Goal: Task Accomplishment & Management: Use online tool/utility

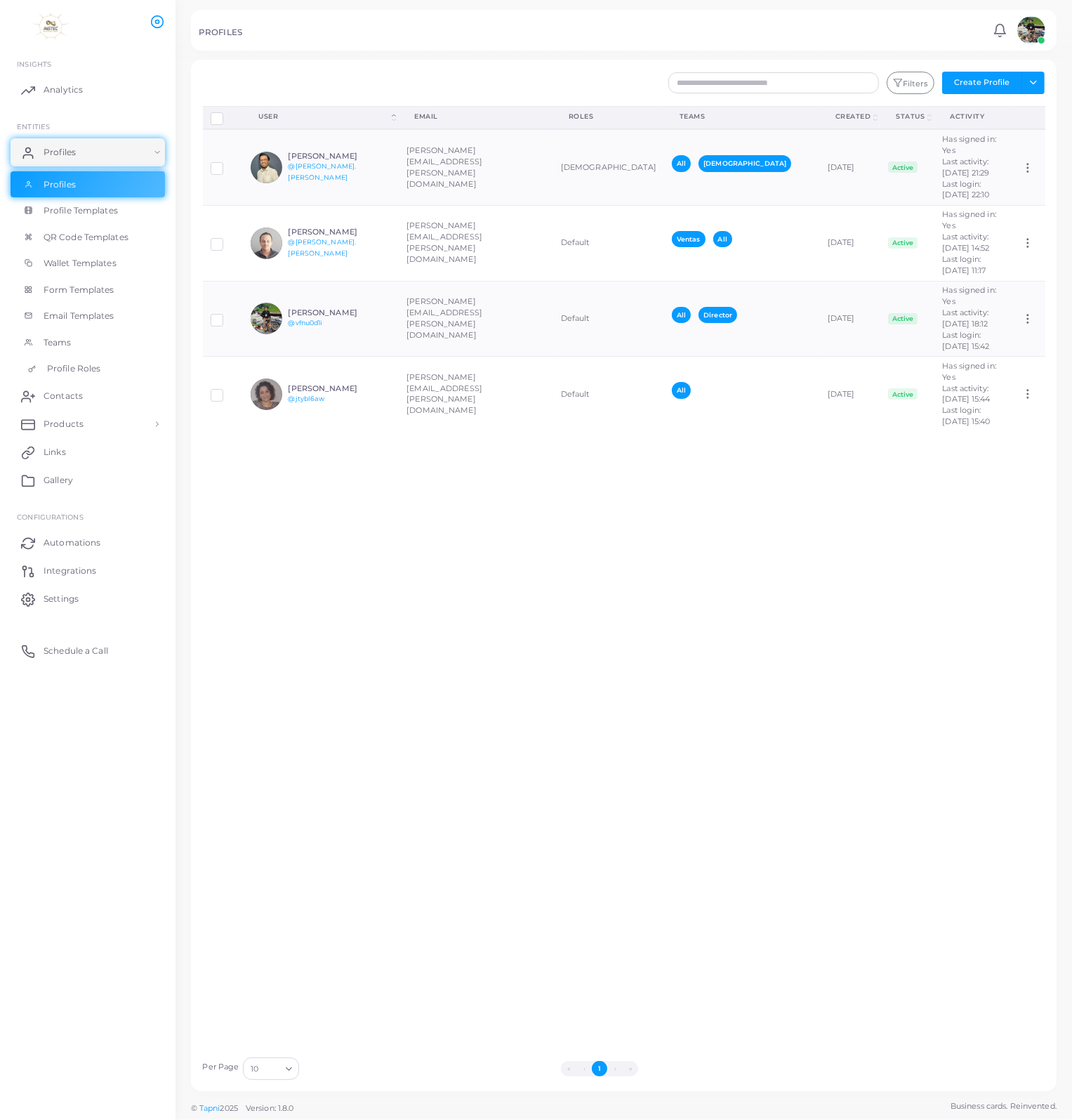
click at [61, 372] on span "Profile Roles" at bounding box center [74, 368] width 54 height 12
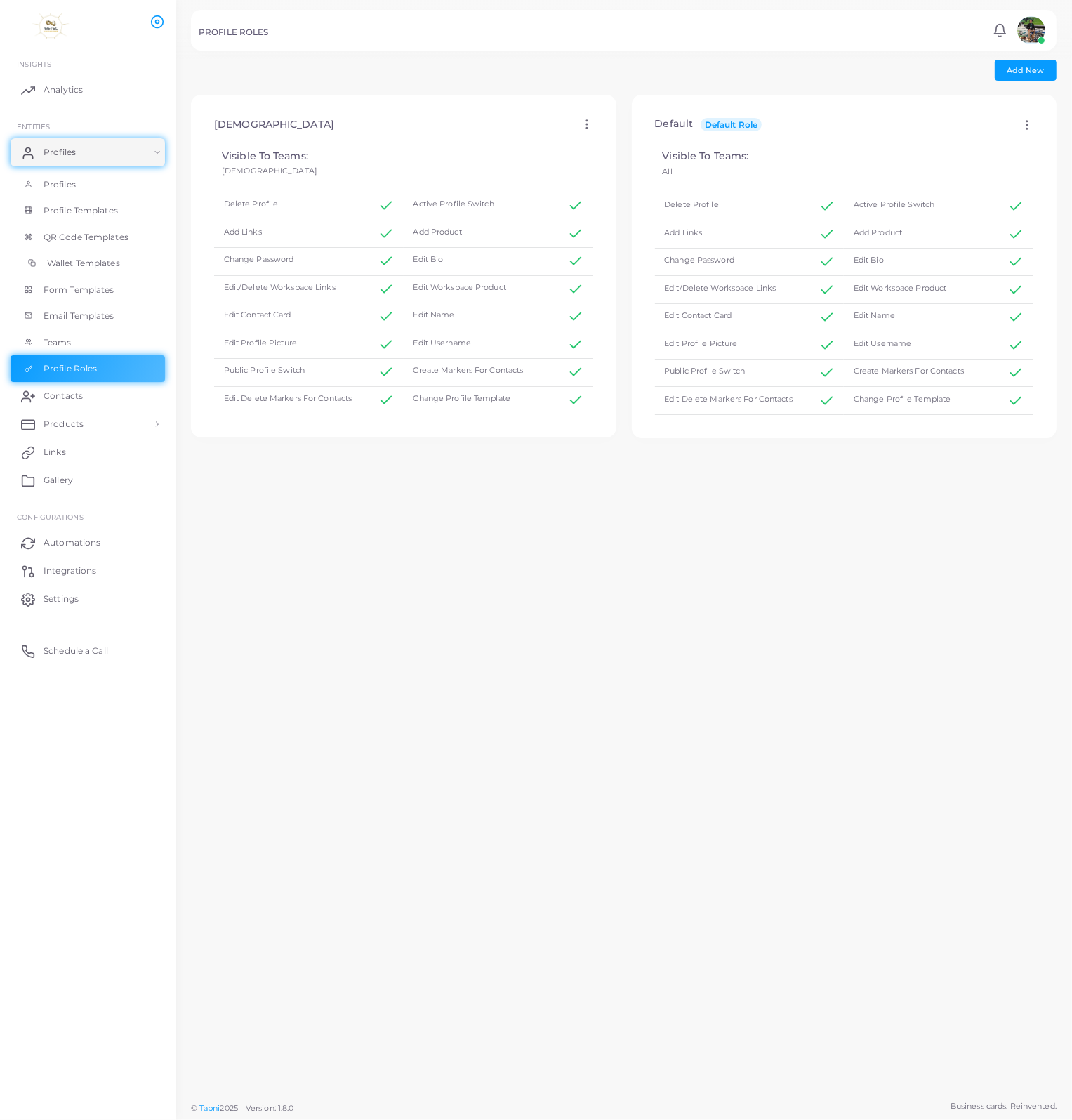
click at [81, 272] on link "Wallet Templates" at bounding box center [87, 263] width 154 height 27
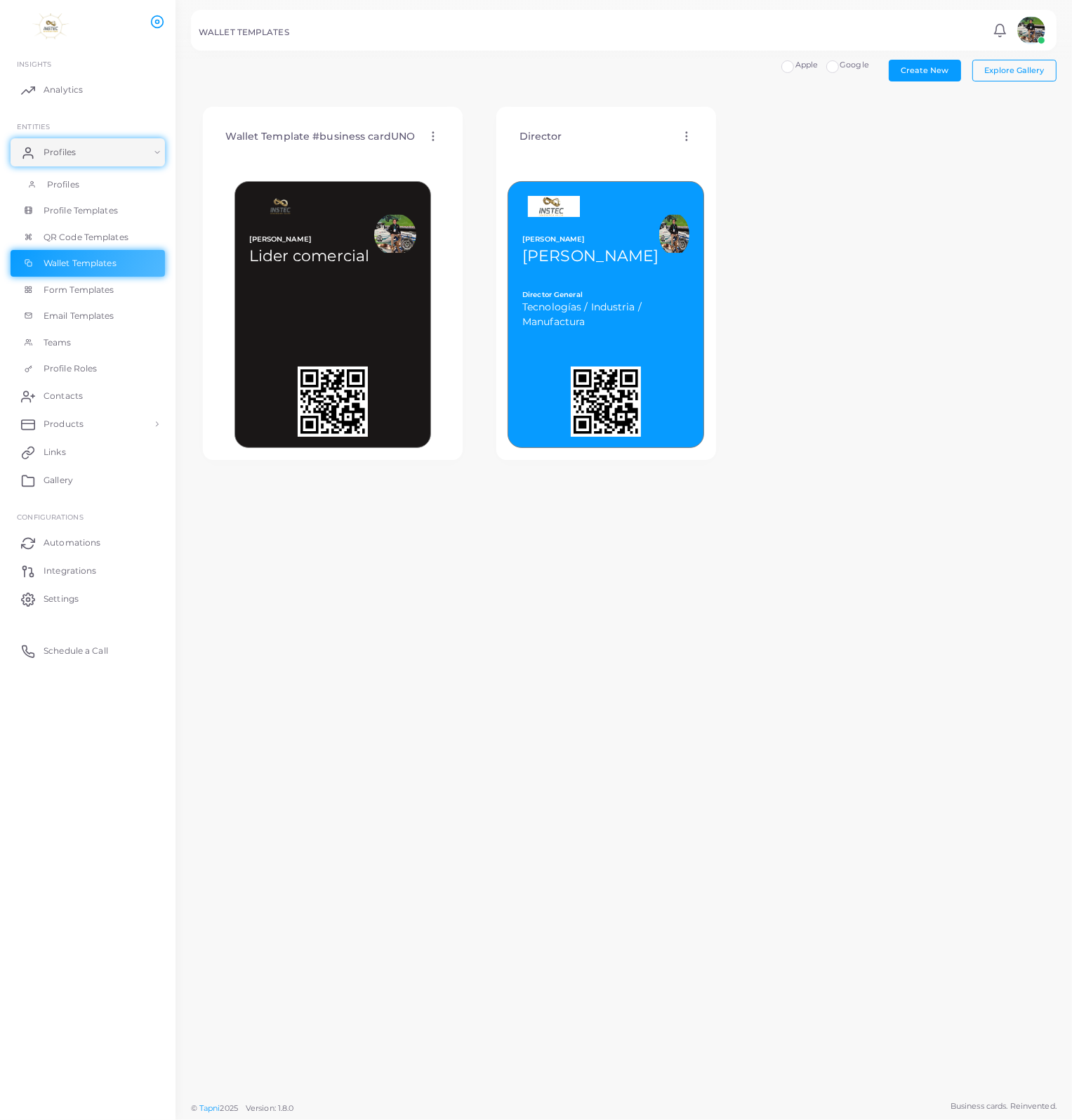
click at [65, 187] on span "Profiles" at bounding box center [63, 184] width 32 height 12
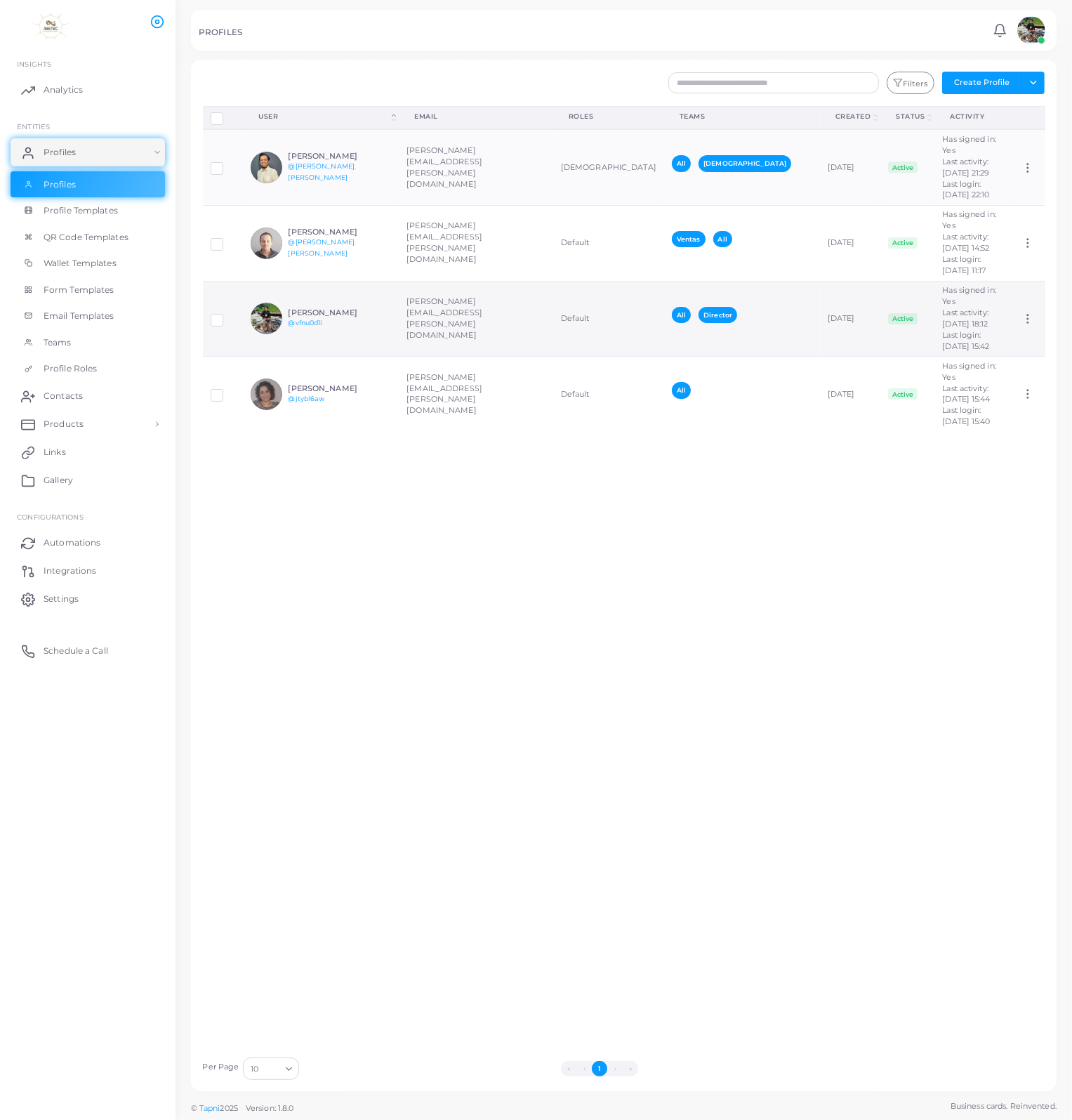
click at [942, 308] on span "Last activity: August 19th, 2025 18:12" at bounding box center [965, 318] width 46 height 21
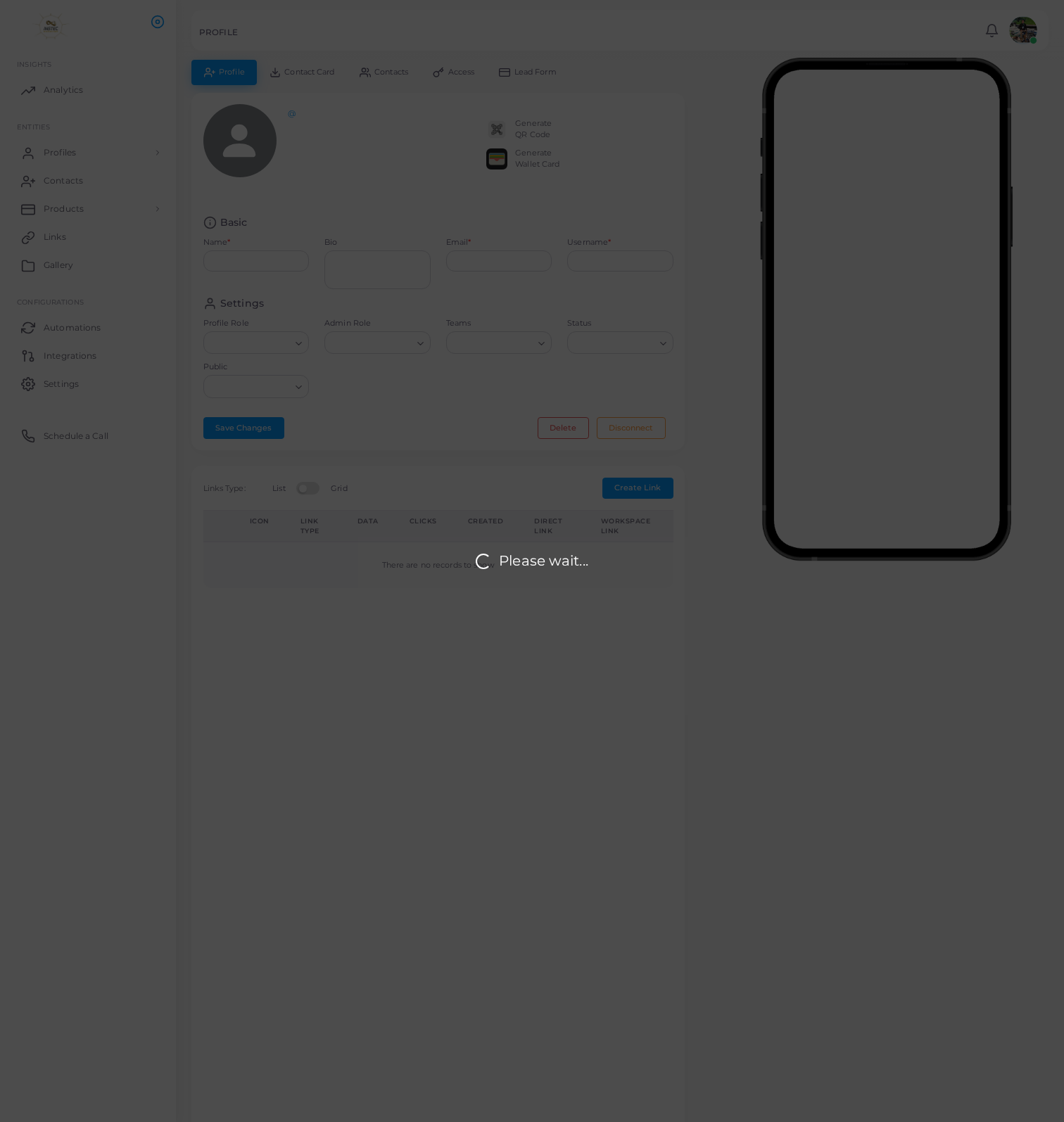
type input "**********"
type textarea "**********"
type input "**********"
type input "********"
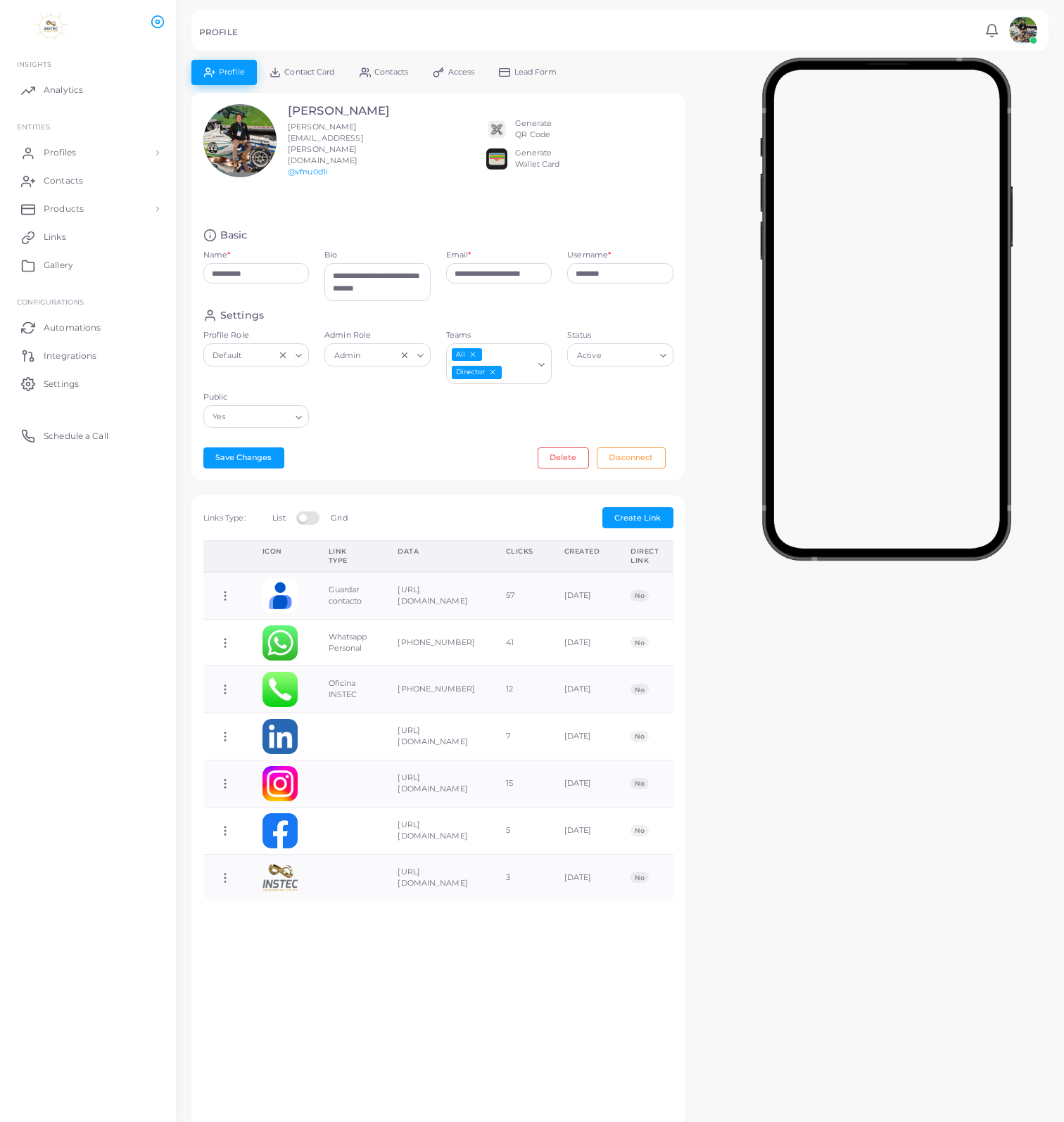
click at [211, 32] on h5 "PROFILE" at bounding box center [218, 32] width 38 height 10
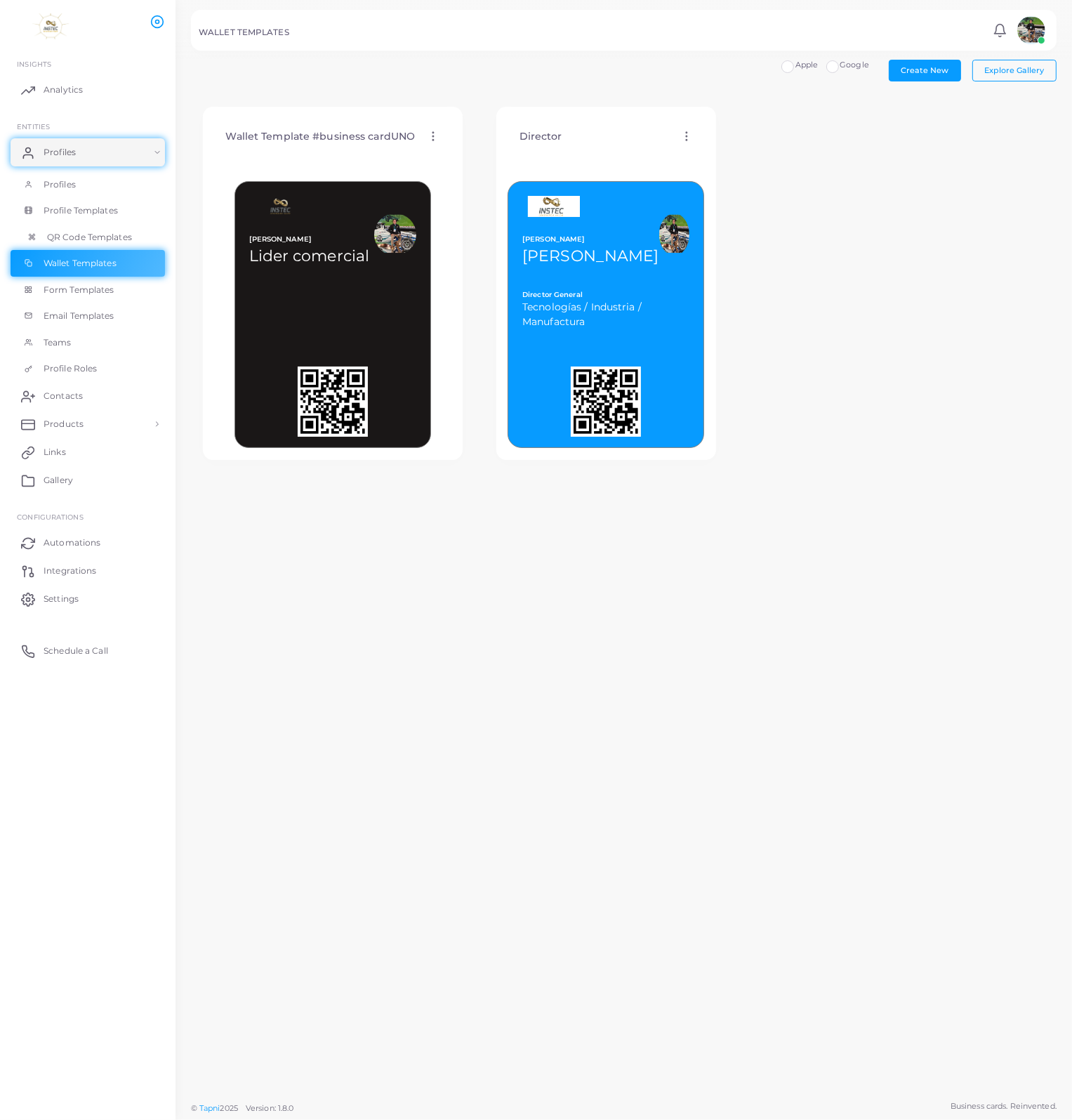
click at [74, 236] on span "QR Code Templates" at bounding box center [89, 237] width 85 height 12
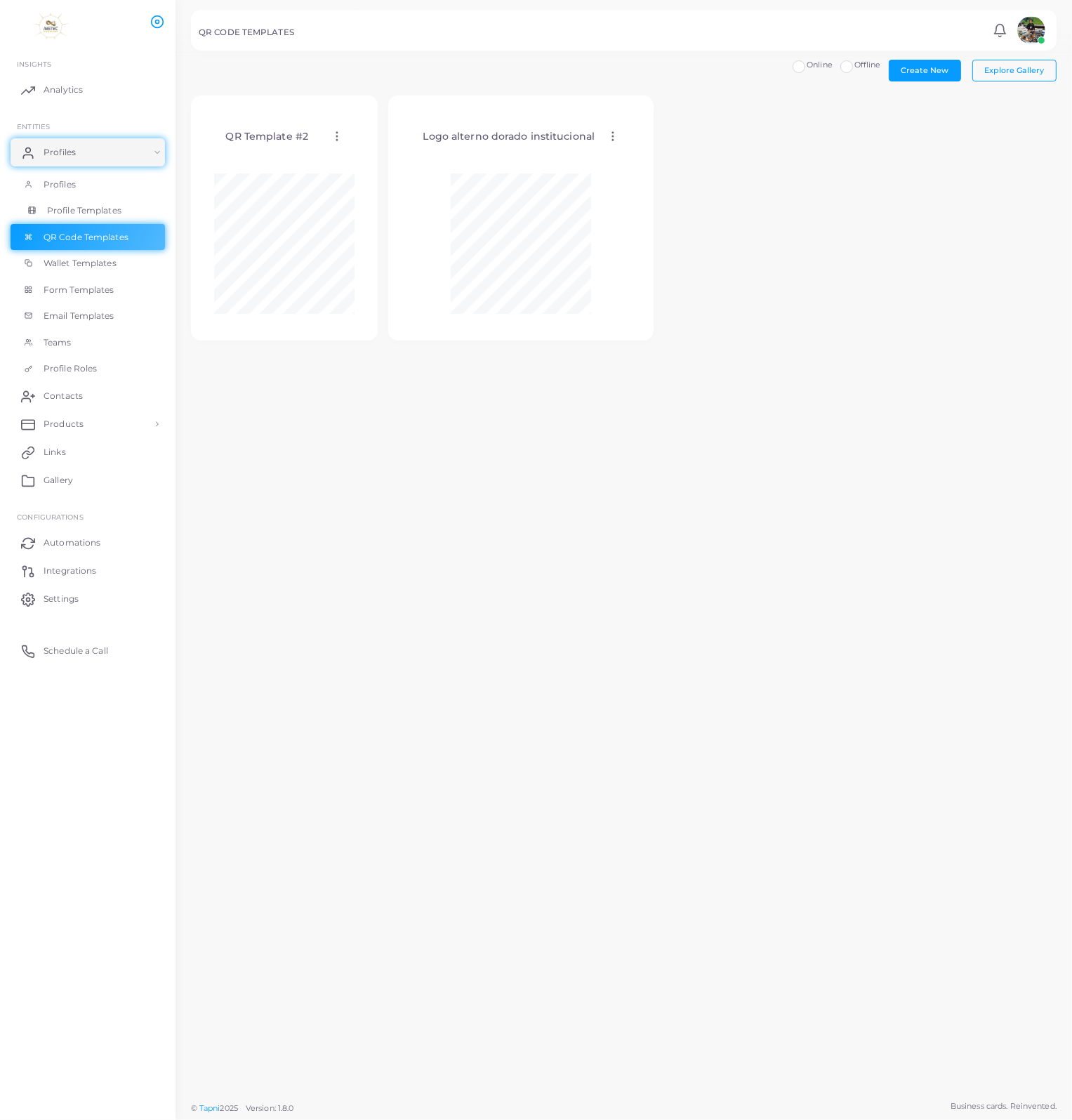
click at [81, 211] on span "Profile Templates" at bounding box center [84, 210] width 74 height 12
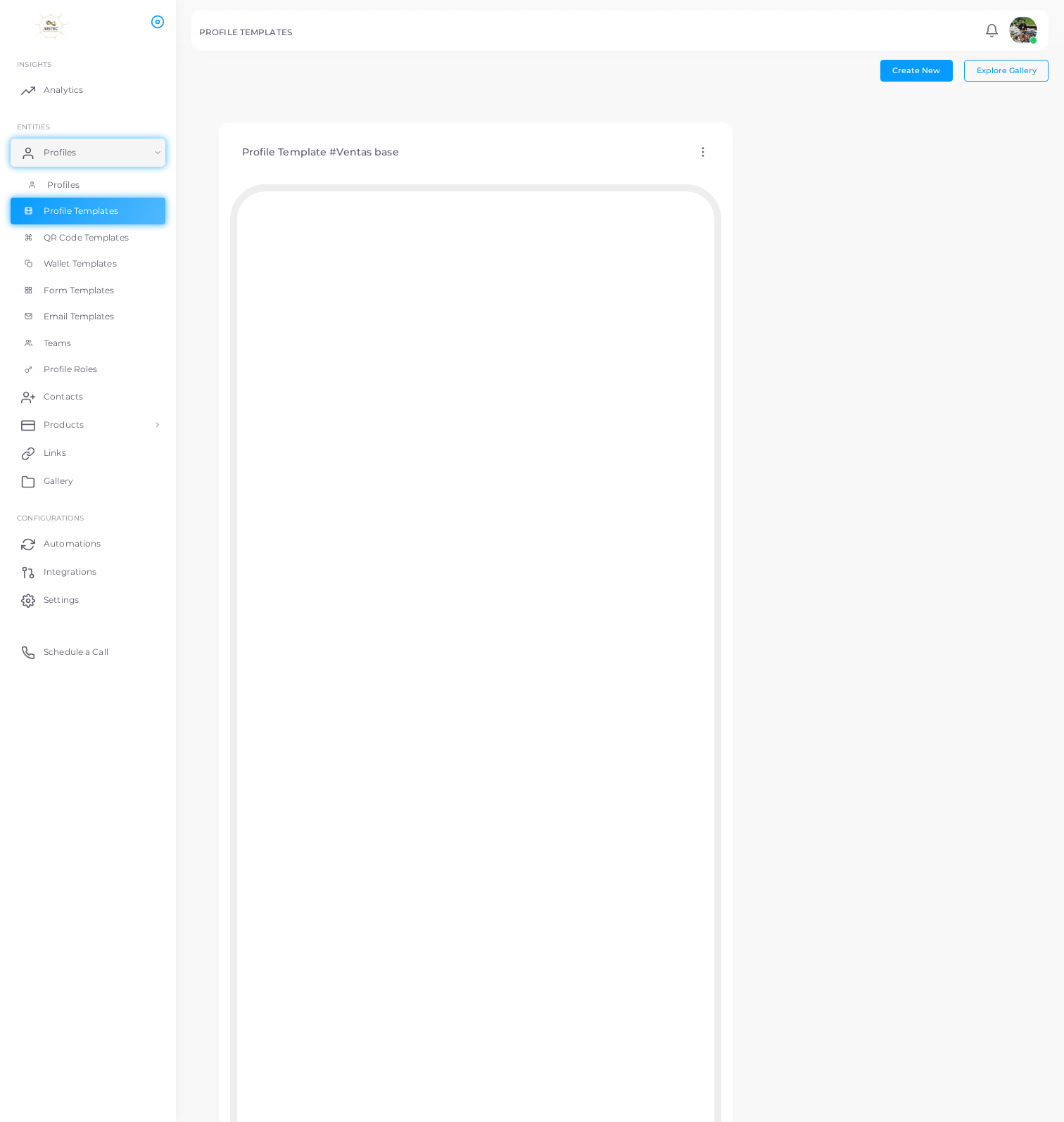
click at [59, 182] on span "Profiles" at bounding box center [63, 184] width 32 height 12
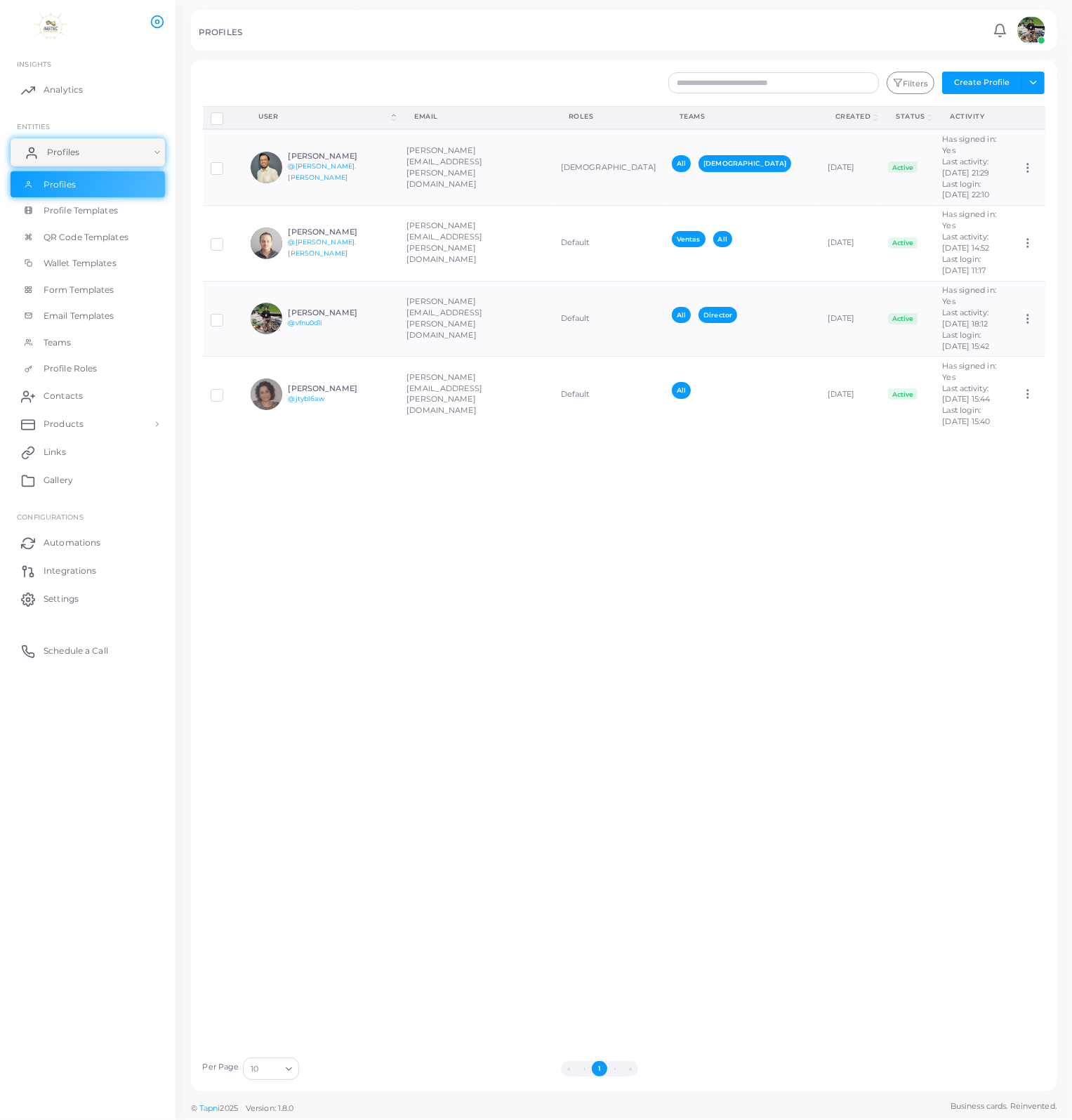
click at [84, 153] on link "Profiles" at bounding box center [87, 152] width 154 height 28
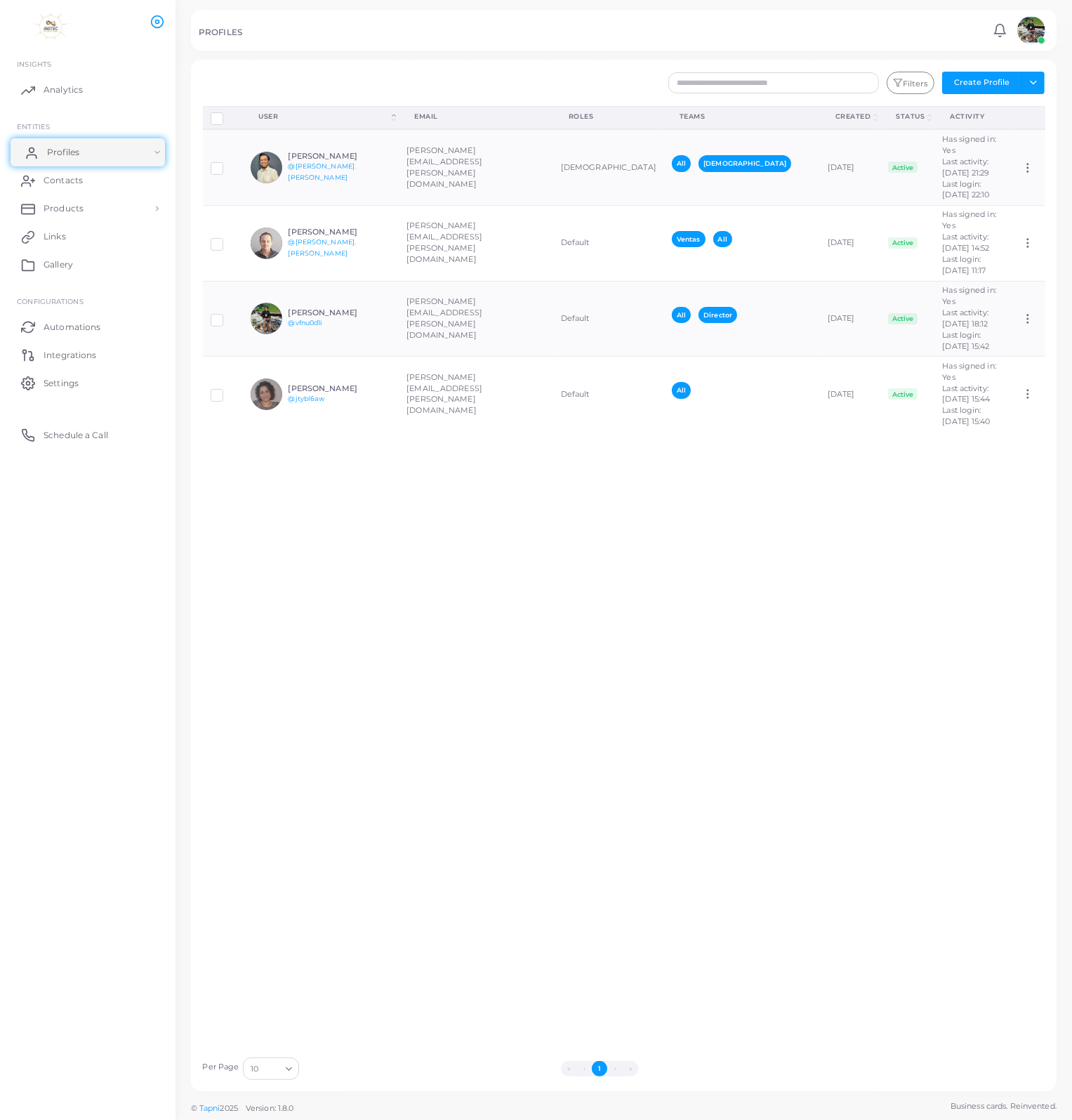
click at [82, 156] on link "Profiles" at bounding box center [87, 152] width 154 height 28
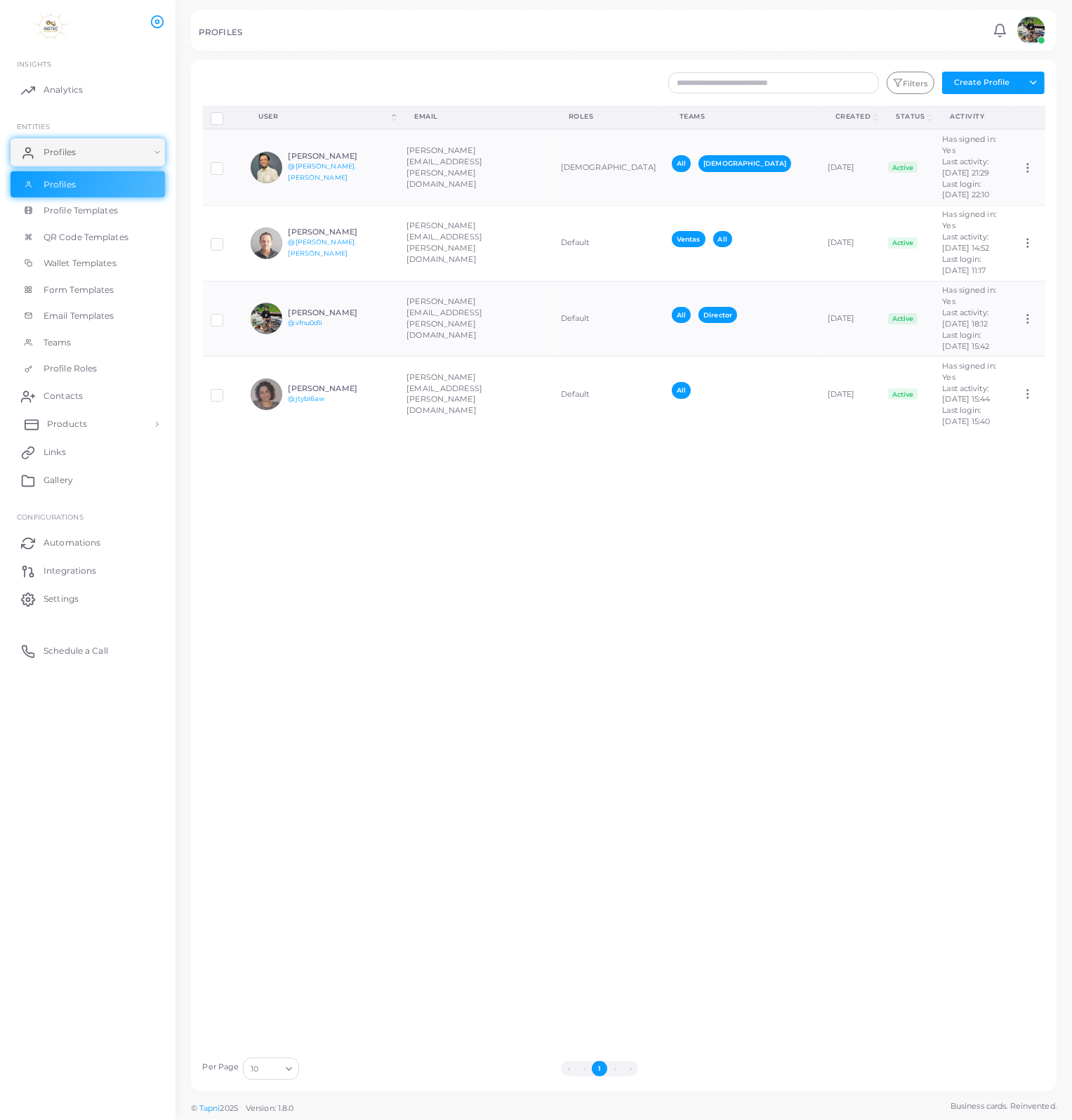
click at [64, 425] on span "Products" at bounding box center [67, 423] width 40 height 12
click at [65, 458] on span "Products" at bounding box center [67, 456] width 40 height 12
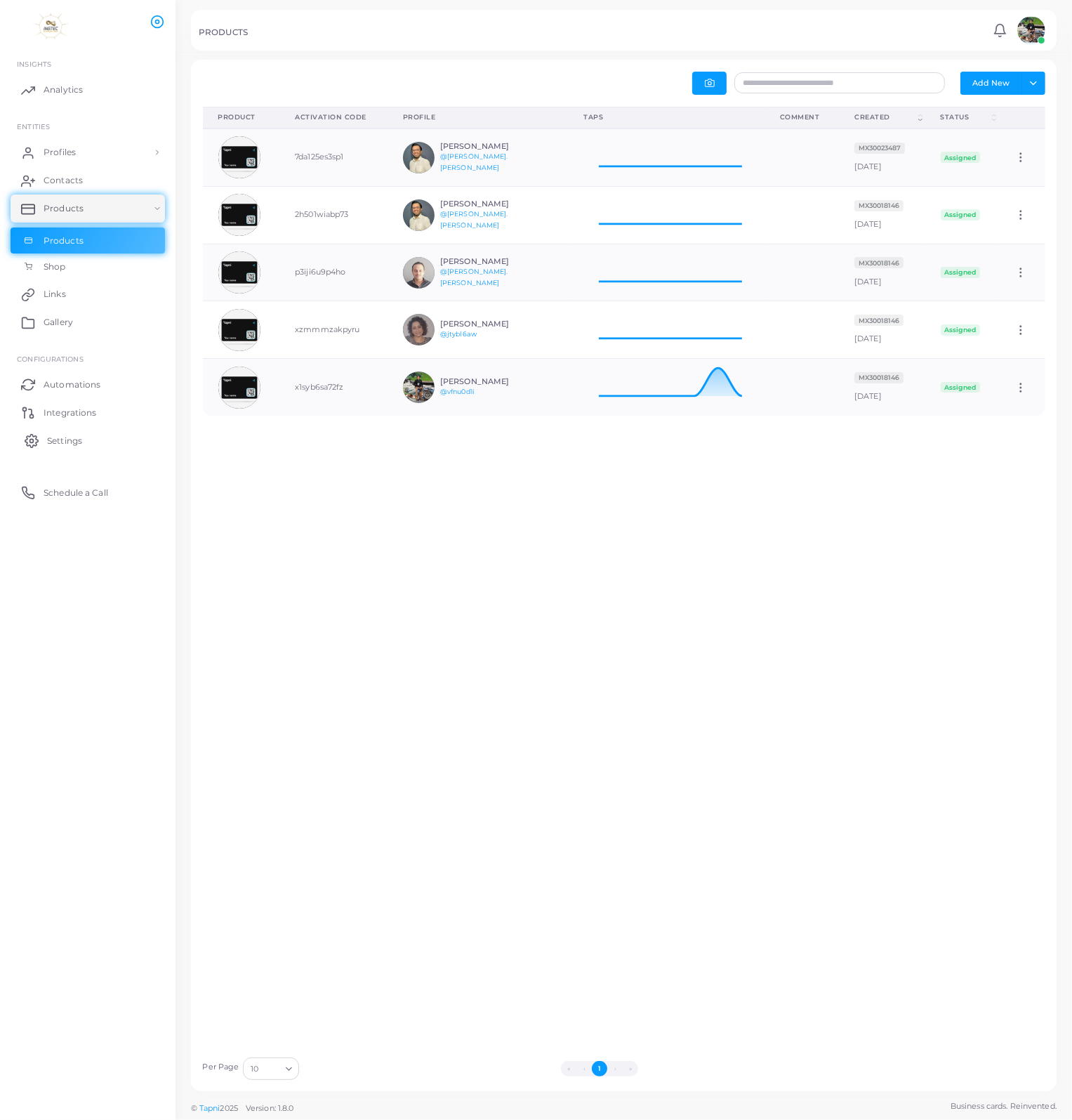
scroll to position [45, 186]
click at [705, 388] on icon at bounding box center [666, 382] width 166 height 35
click at [1014, 393] on td "Edit" at bounding box center [1021, 387] width 45 height 57
click at [1014, 388] on icon at bounding box center [1021, 387] width 12 height 12
click at [1027, 85] on button "Toggle dropdown" at bounding box center [1033, 82] width 23 height 22
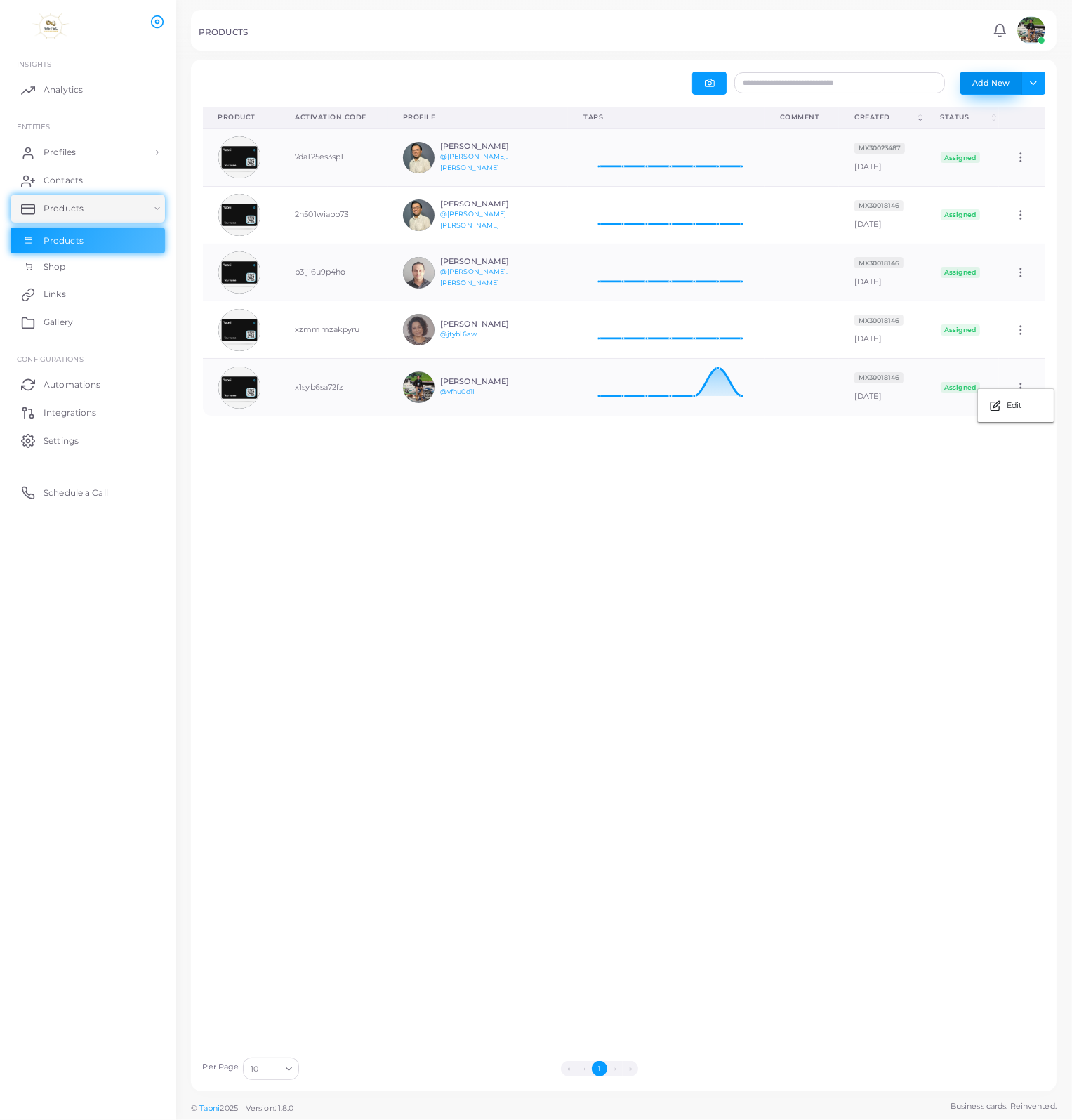
click at [1001, 84] on button "Add New" at bounding box center [991, 82] width 62 height 22
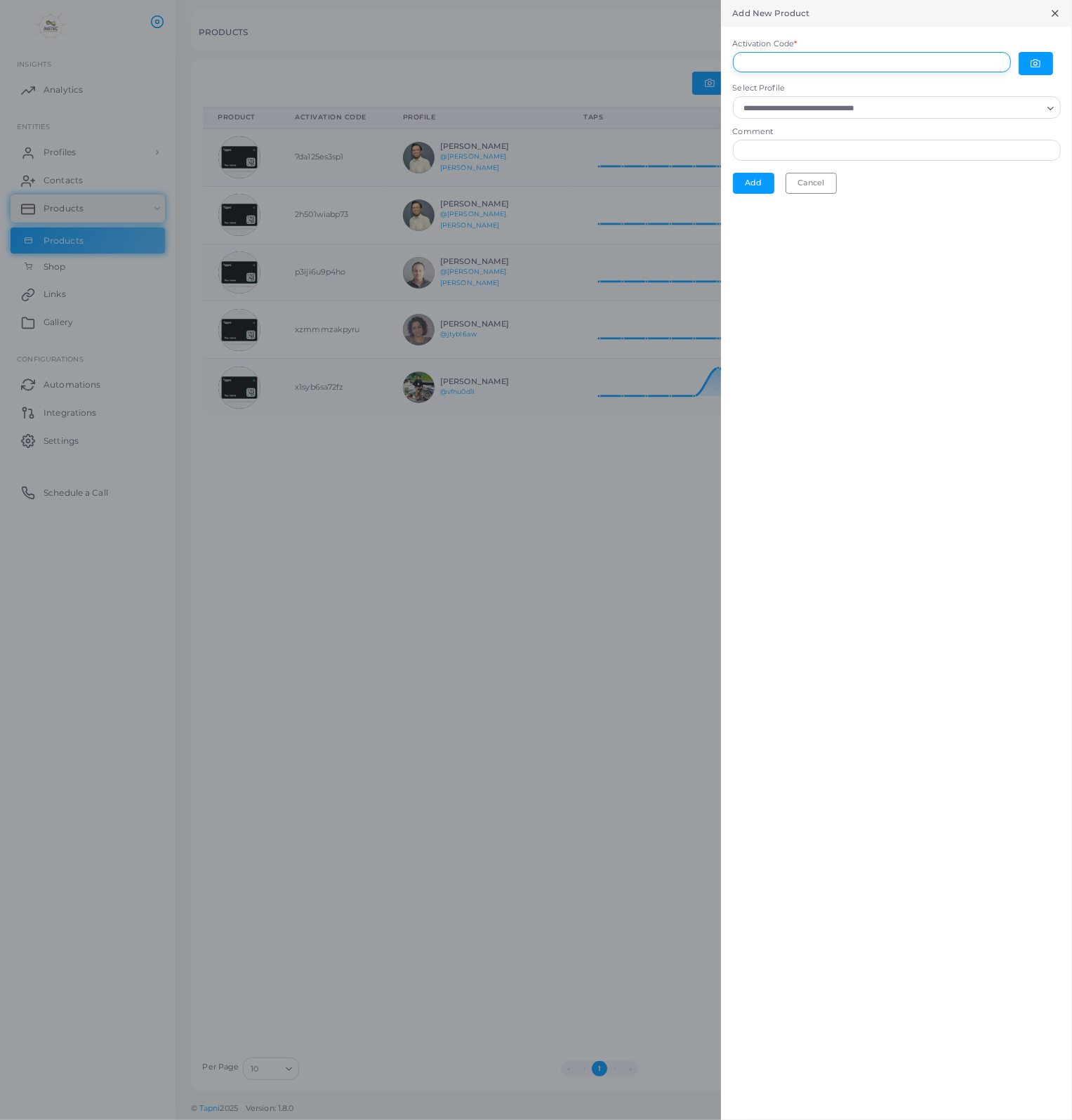
click at [813, 62] on input "Activation Code *" at bounding box center [872, 62] width 278 height 21
click at [798, 111] on input "Select Profile" at bounding box center [891, 108] width 302 height 15
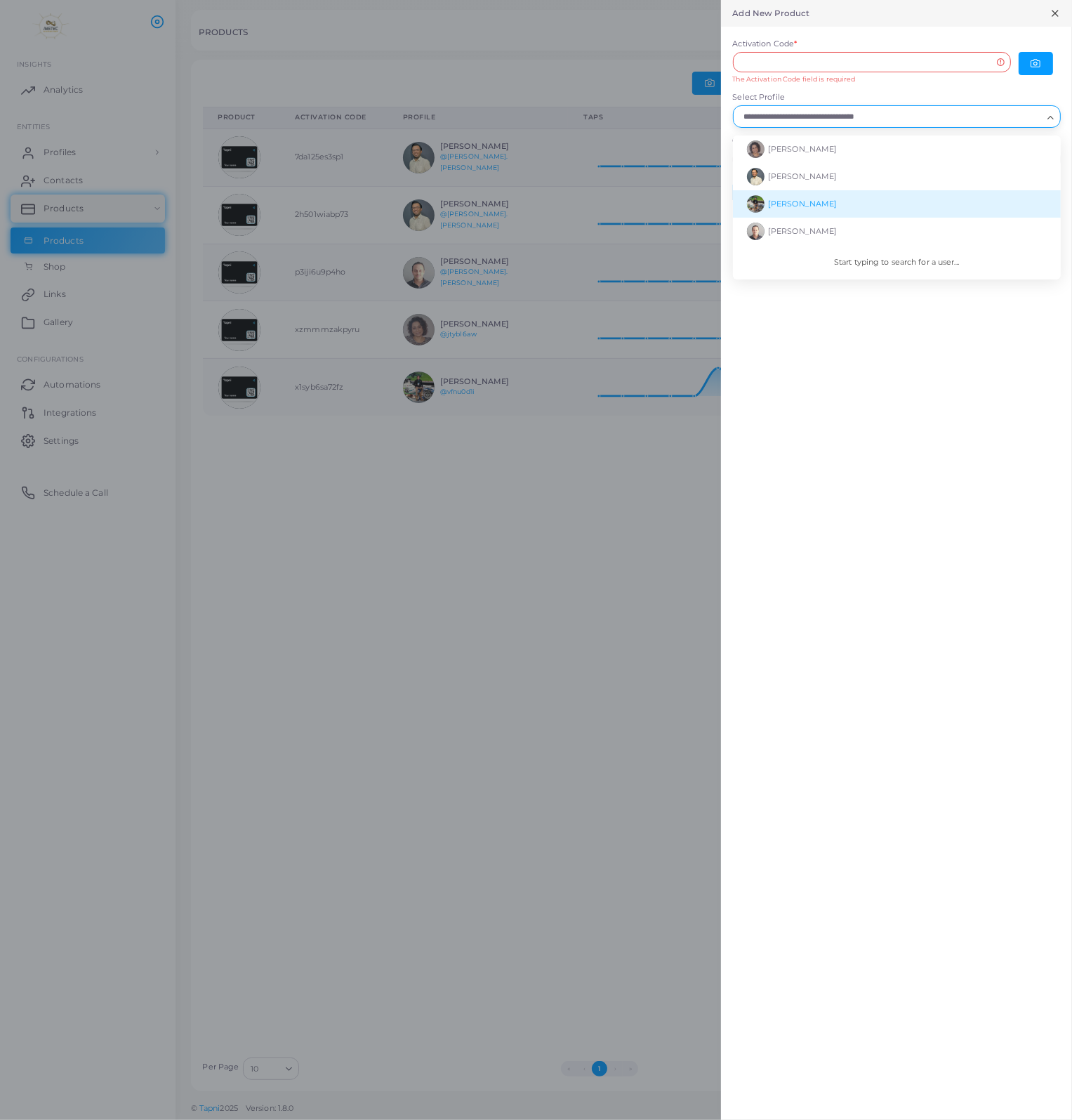
click at [775, 209] on li "[PERSON_NAME]" at bounding box center [896, 204] width 328 height 28
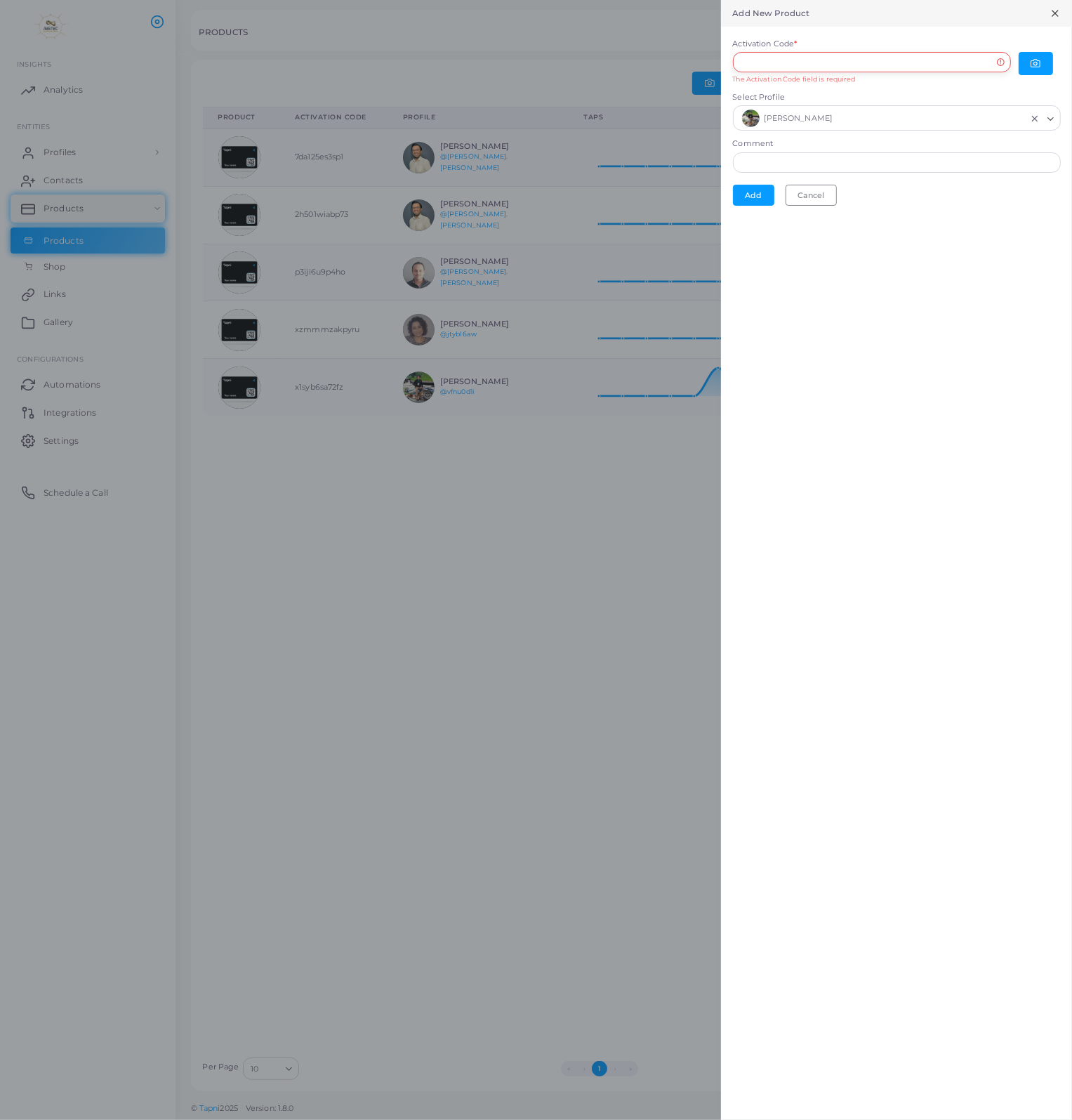
click at [998, 63] on input "Activation Code *" at bounding box center [872, 62] width 278 height 21
click at [1001, 62] on input "Activation Code *" at bounding box center [872, 62] width 278 height 21
click at [1031, 62] on icon "button" at bounding box center [1035, 63] width 10 height 10
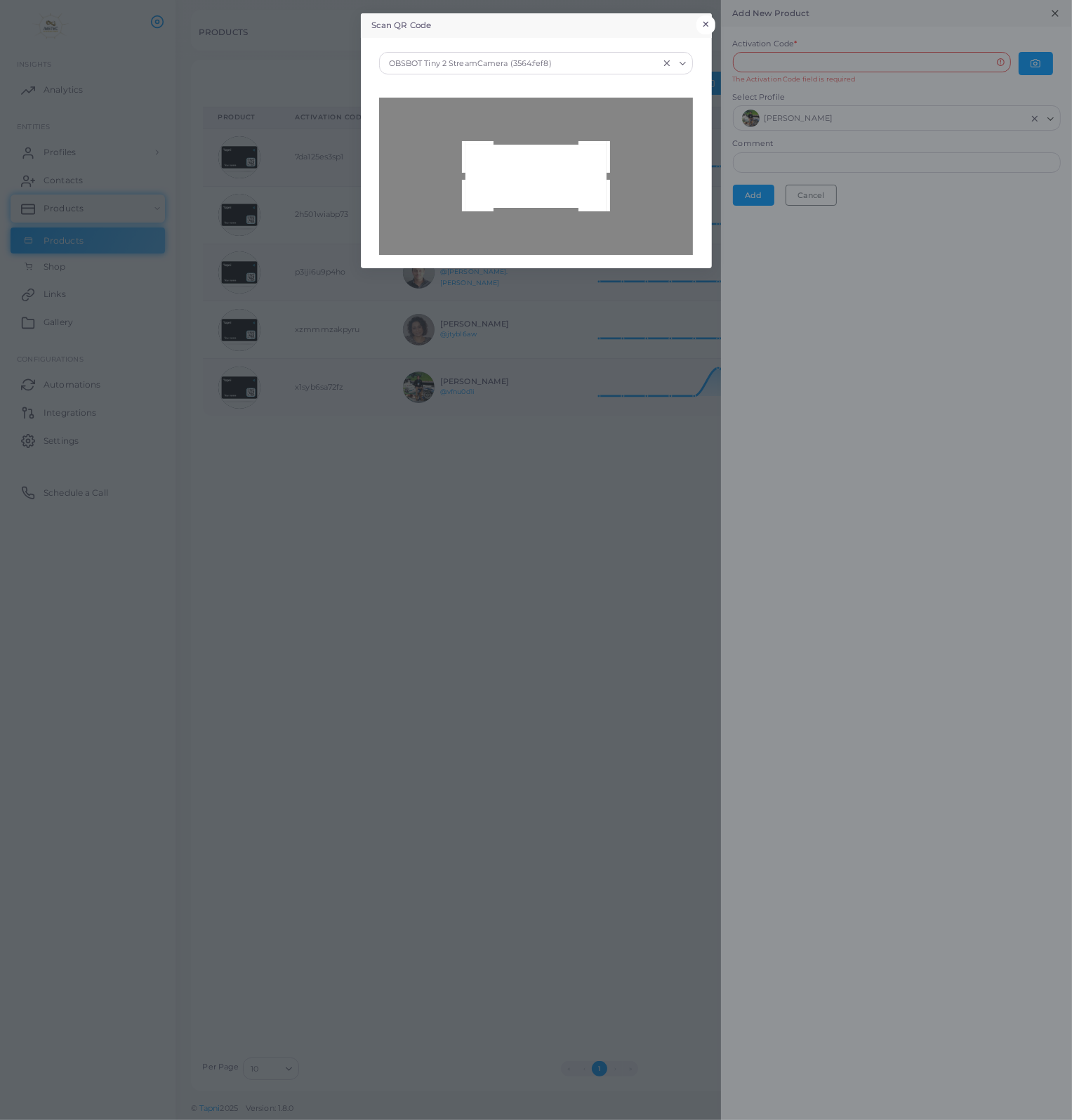
click at [708, 28] on button "×" at bounding box center [706, 25] width 19 height 18
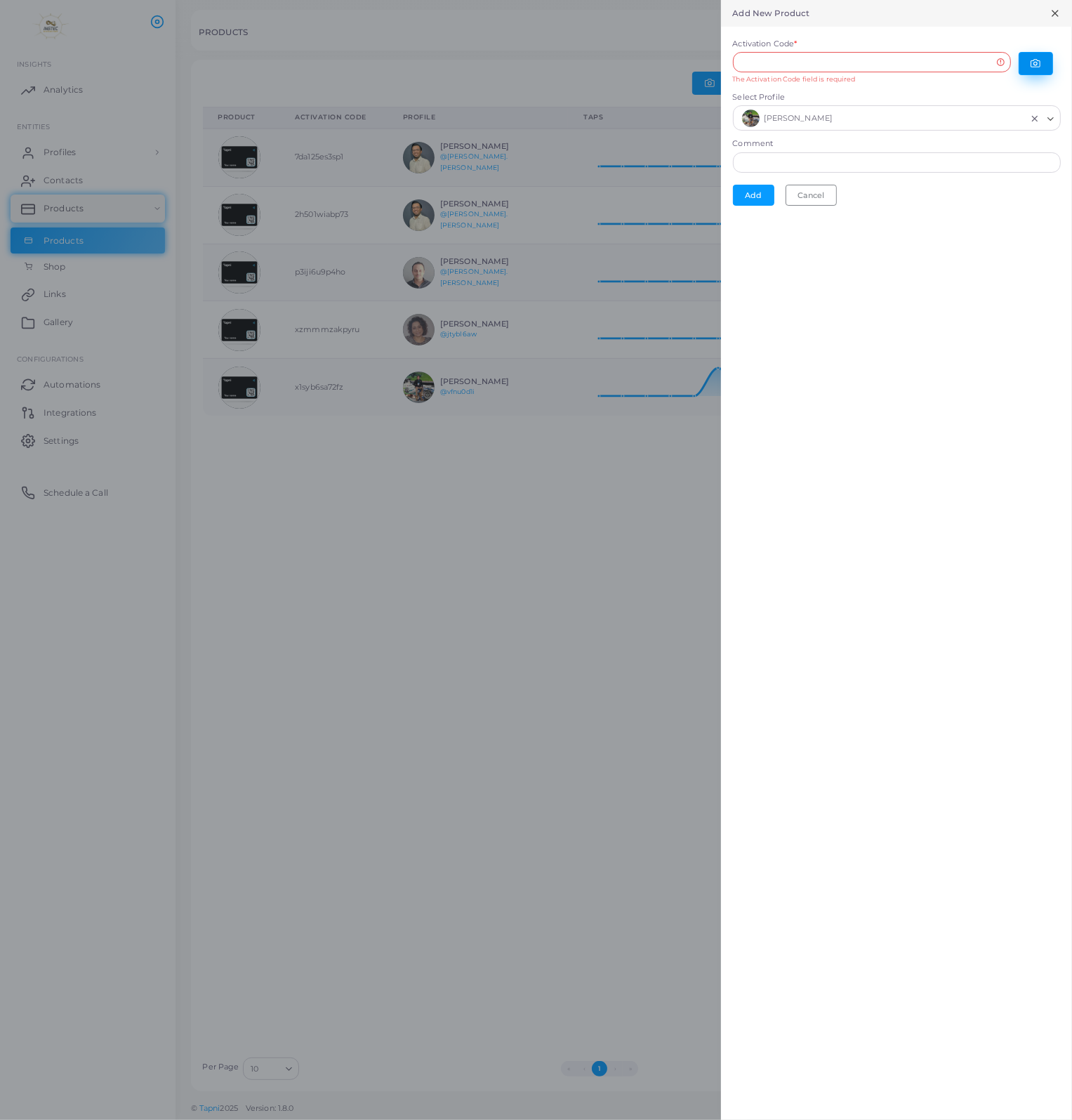
click at [1028, 64] on button "button" at bounding box center [1036, 64] width 35 height 23
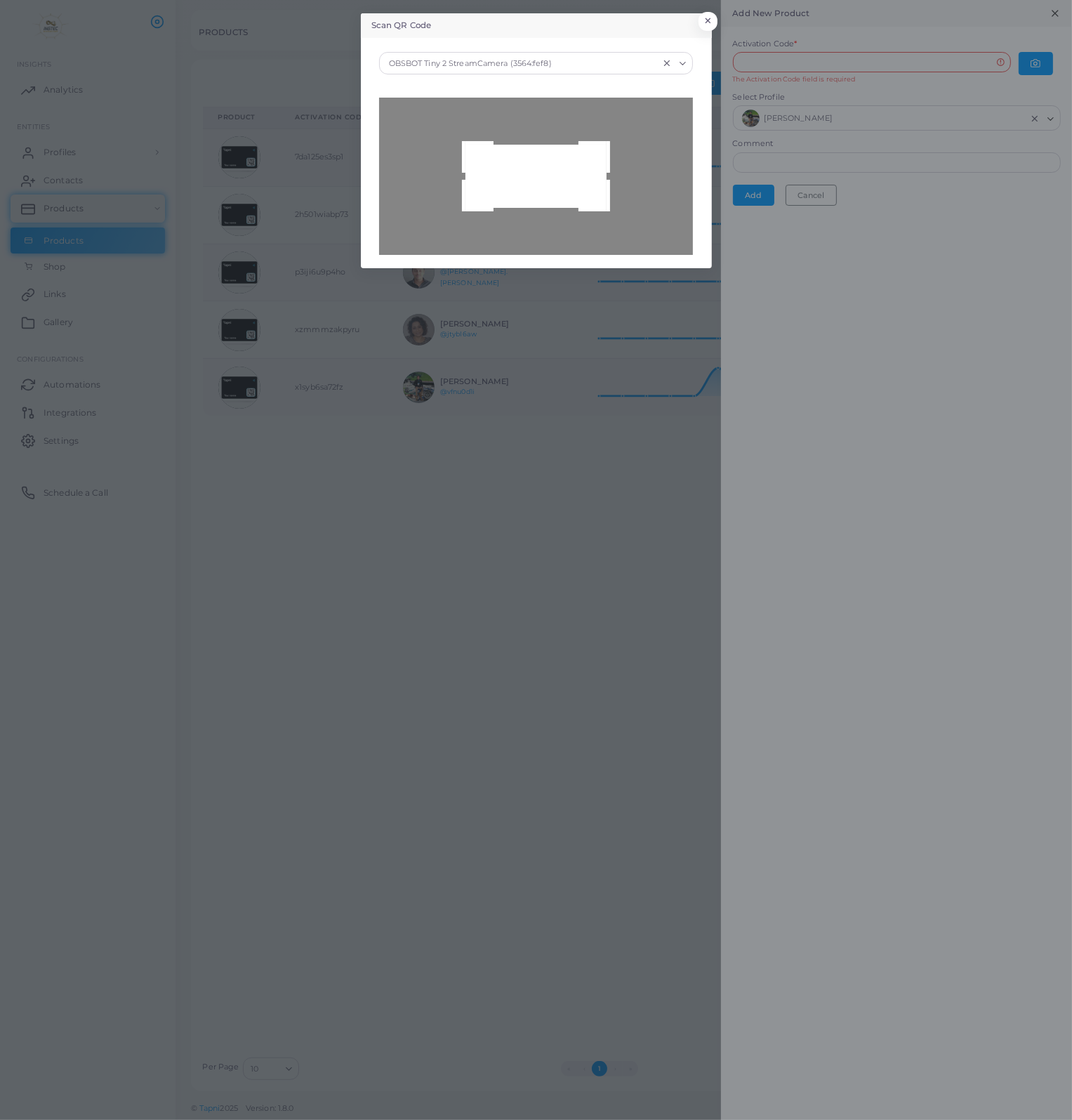
click at [555, 171] on div at bounding box center [536, 176] width 314 height 157
click at [684, 68] on icon "Search for option" at bounding box center [683, 64] width 11 height 11
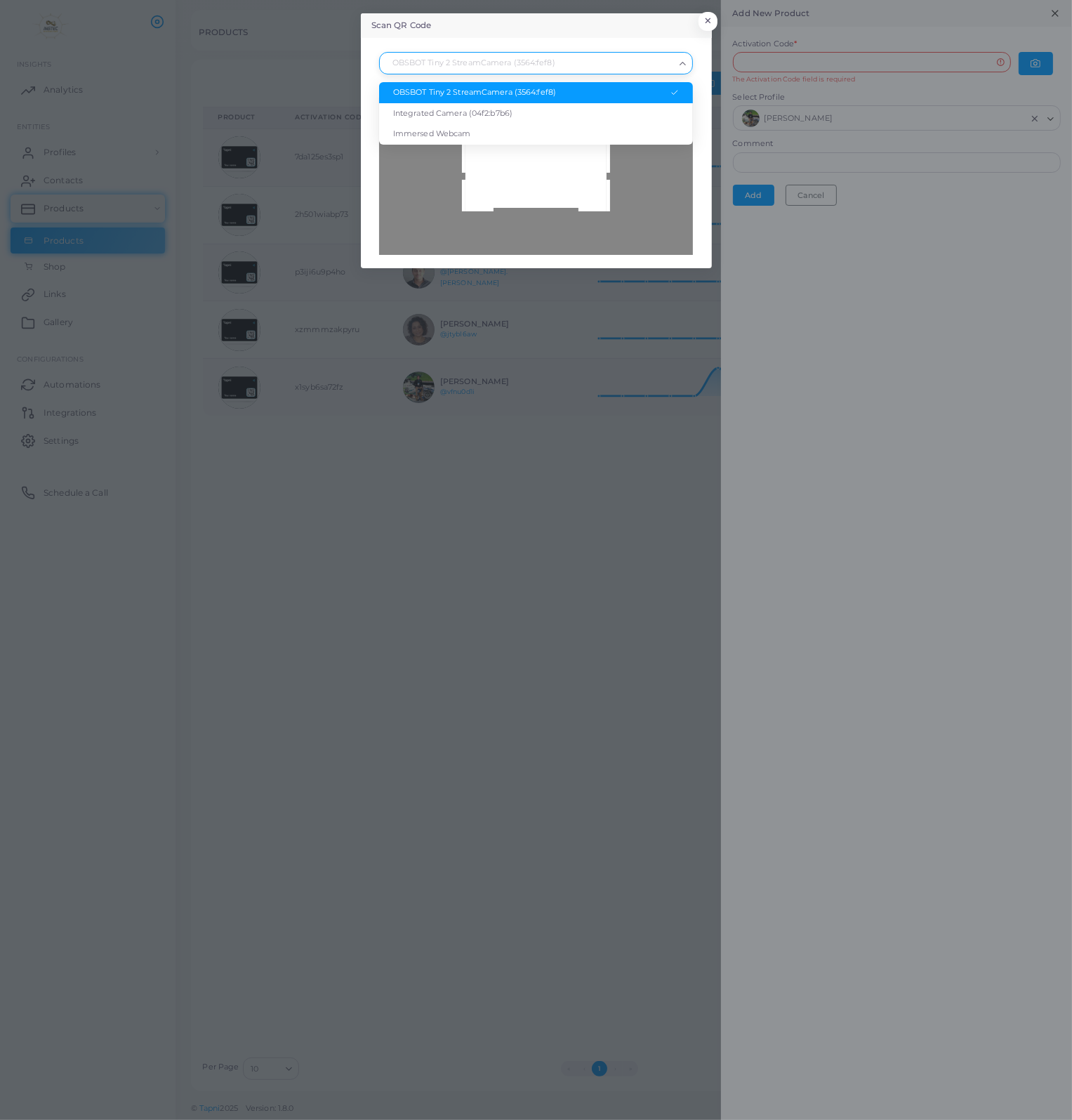
click at [584, 94] on div "OBSBOT Tiny 2 StreamCamera (3564:fef8)" at bounding box center [536, 92] width 285 height 12
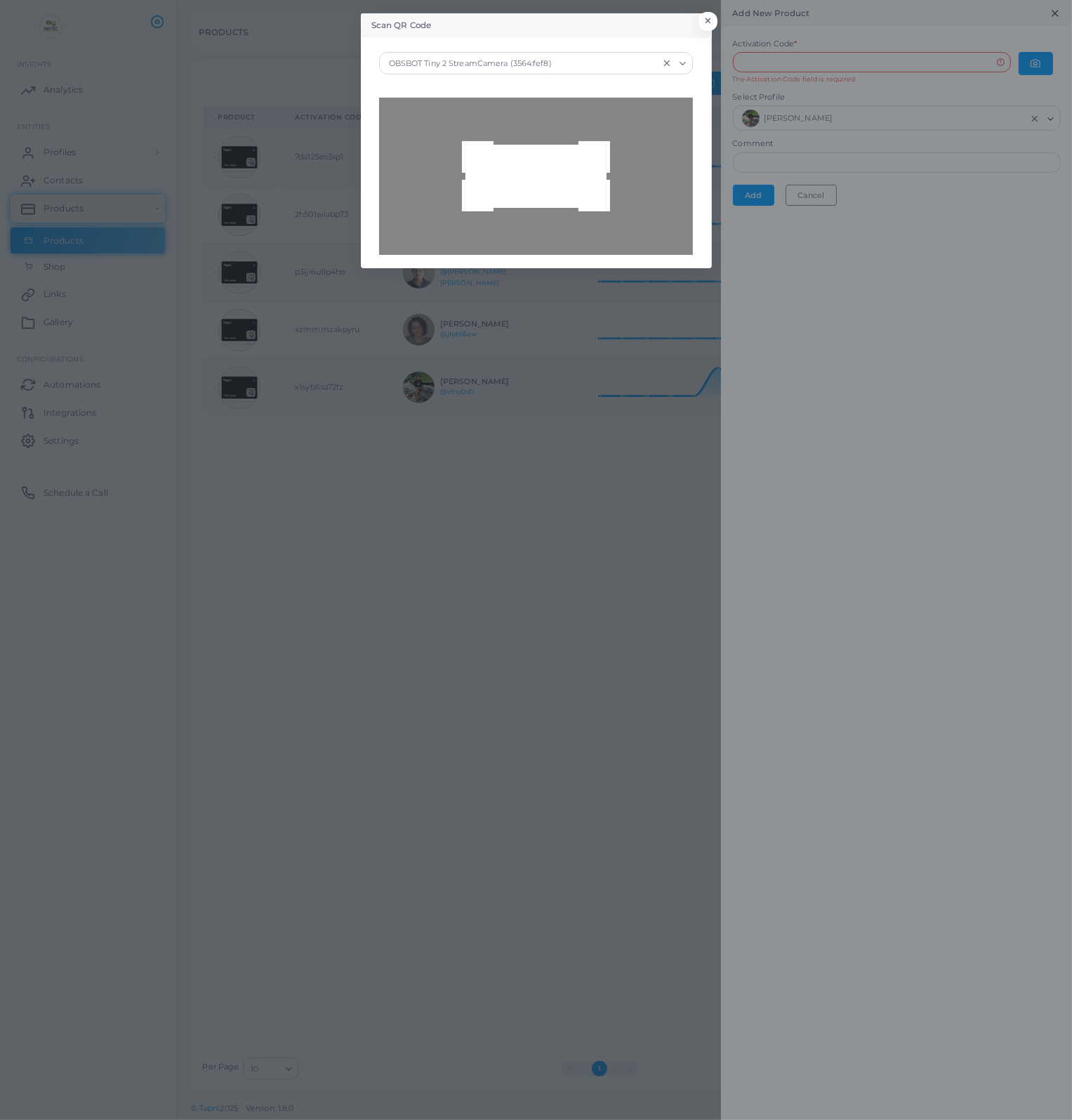
click at [558, 199] on div at bounding box center [536, 176] width 314 height 157
click at [553, 200] on div at bounding box center [536, 176] width 314 height 157
click at [710, 25] on button "×" at bounding box center [706, 25] width 19 height 18
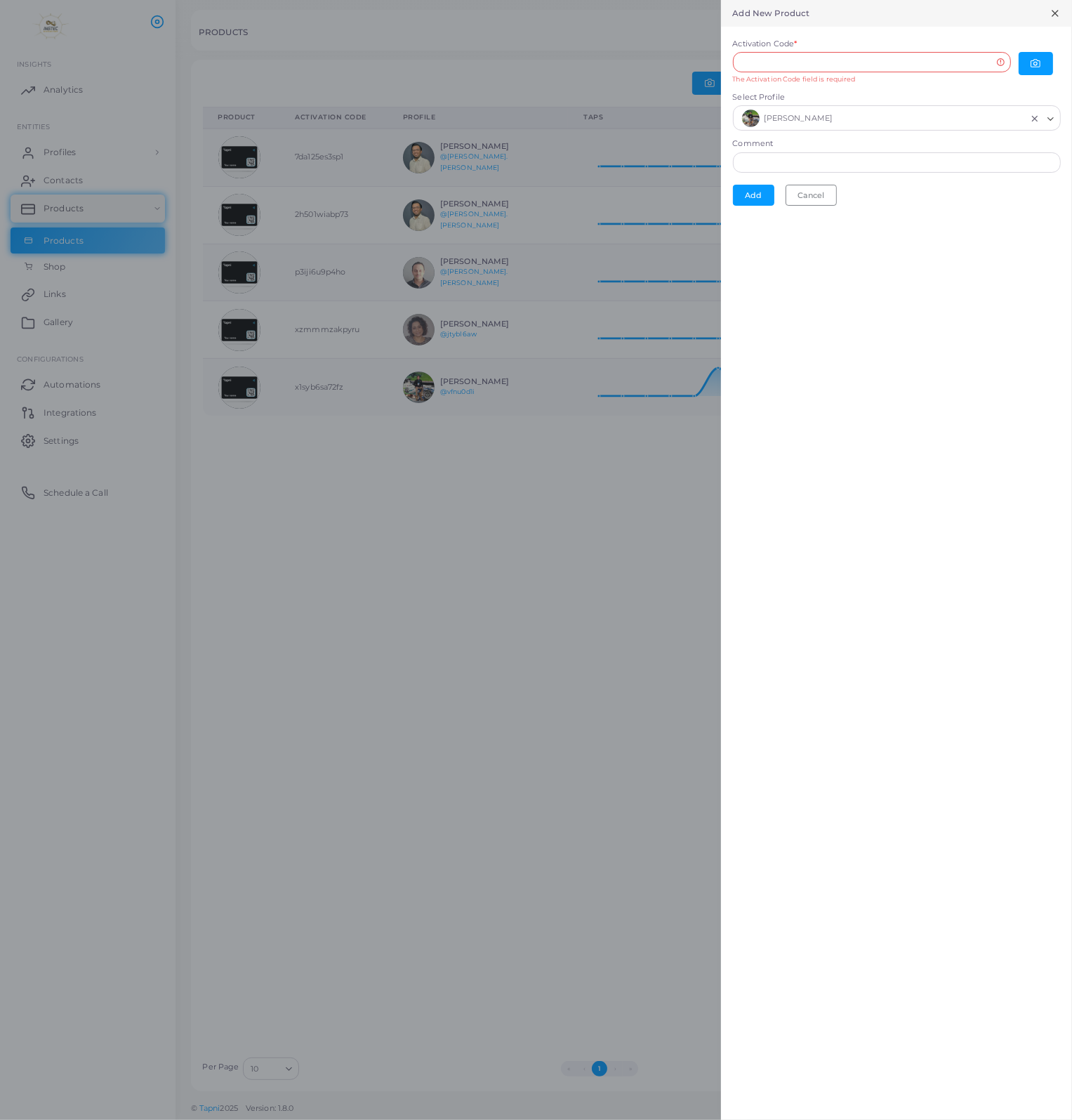
click at [1051, 12] on icon at bounding box center [1055, 13] width 12 height 12
